Goal: Navigation & Orientation: Find specific page/section

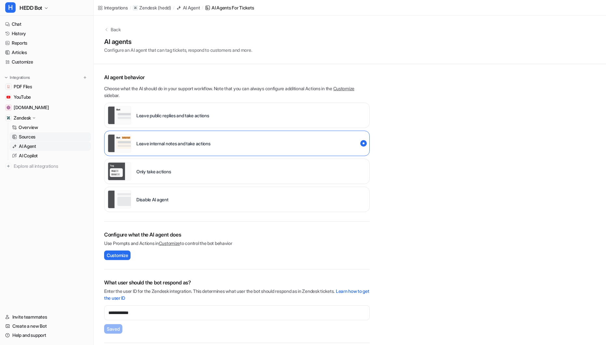
click at [22, 140] on link "Sources" at bounding box center [49, 136] width 81 height 9
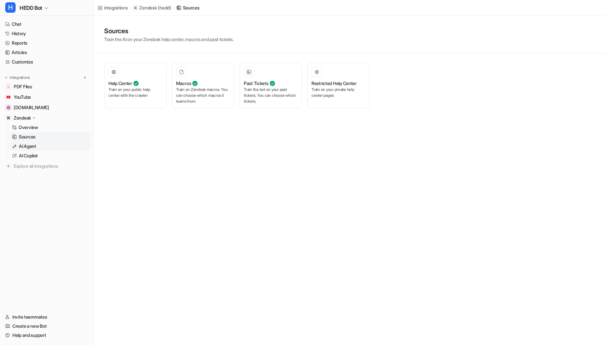
click at [34, 146] on p "AI Agent" at bounding box center [27, 146] width 17 height 7
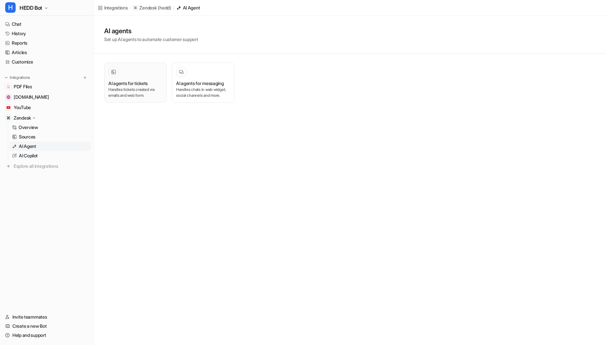
click at [129, 89] on p "Handles tickets created via emails and web form." at bounding box center [135, 93] width 54 height 12
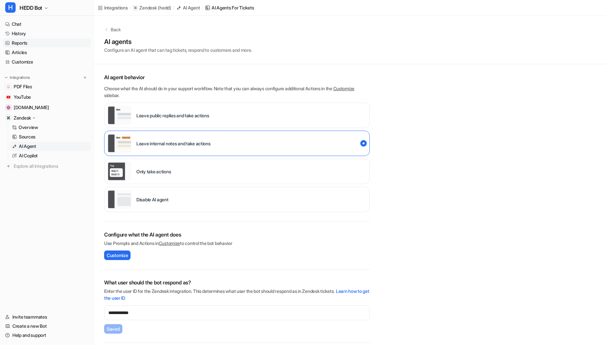
click at [34, 41] on link "Reports" at bounding box center [47, 42] width 88 height 9
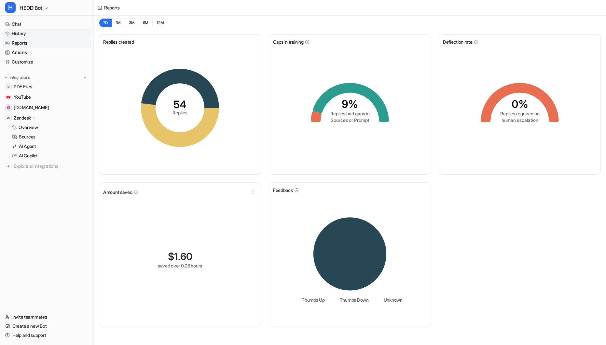
click at [27, 35] on link "History" at bounding box center [47, 33] width 88 height 9
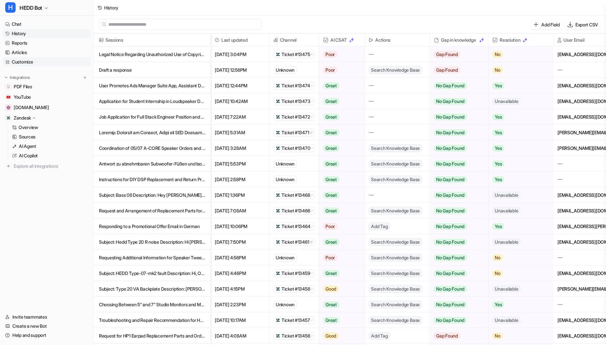
click at [27, 61] on link "Customize" at bounding box center [47, 61] width 88 height 9
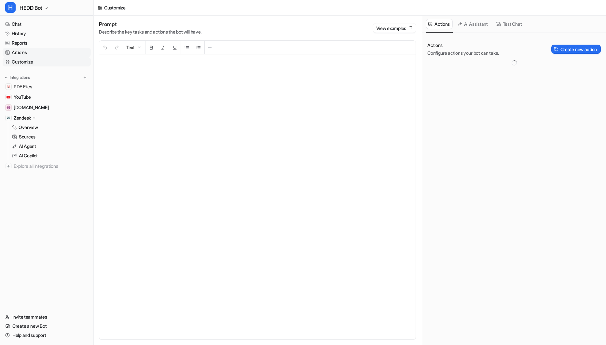
click at [26, 52] on link "Articles" at bounding box center [47, 52] width 88 height 9
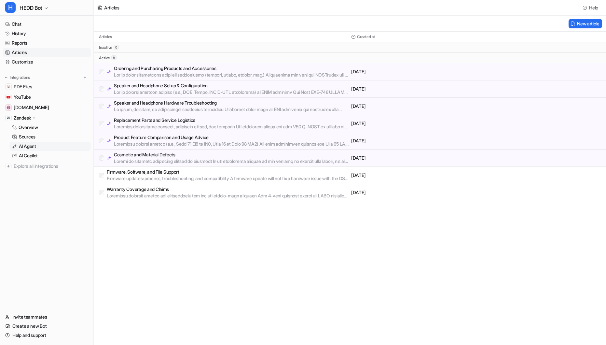
click at [27, 147] on p "AI Agent" at bounding box center [27, 146] width 17 height 7
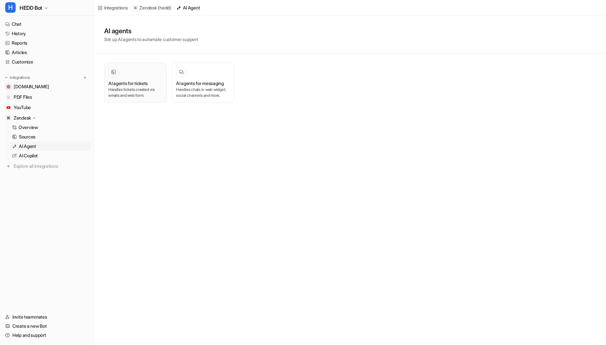
click at [141, 80] on h3 "AI agents for tickets" at bounding box center [127, 83] width 39 height 7
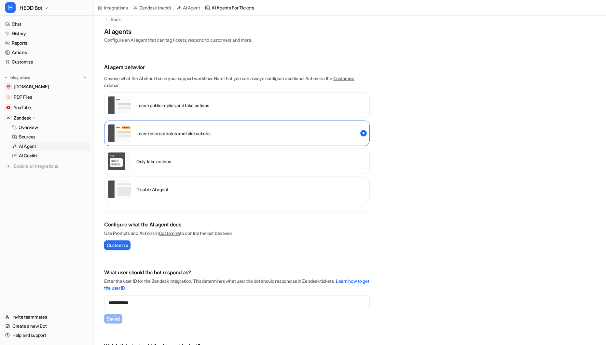
scroll to position [11, 0]
